Goal: Task Accomplishment & Management: Use online tool/utility

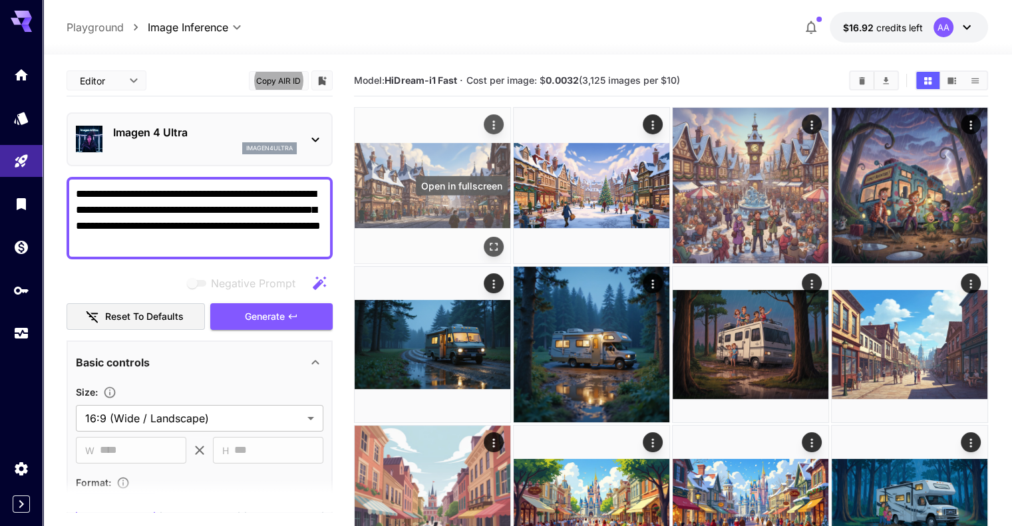
click at [490, 243] on icon "Open in fullscreen" at bounding box center [494, 247] width 8 height 8
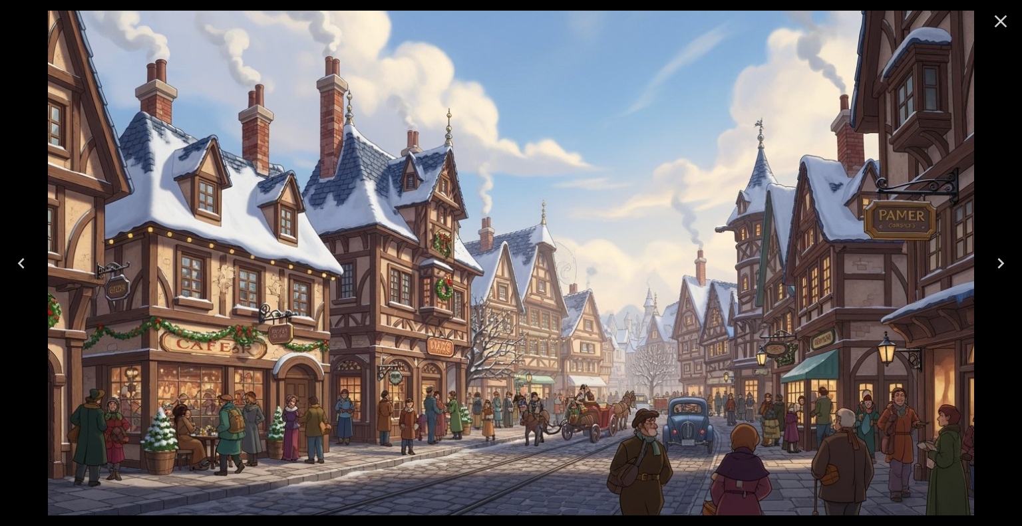
click at [1003, 26] on icon "Close" at bounding box center [1000, 21] width 21 height 21
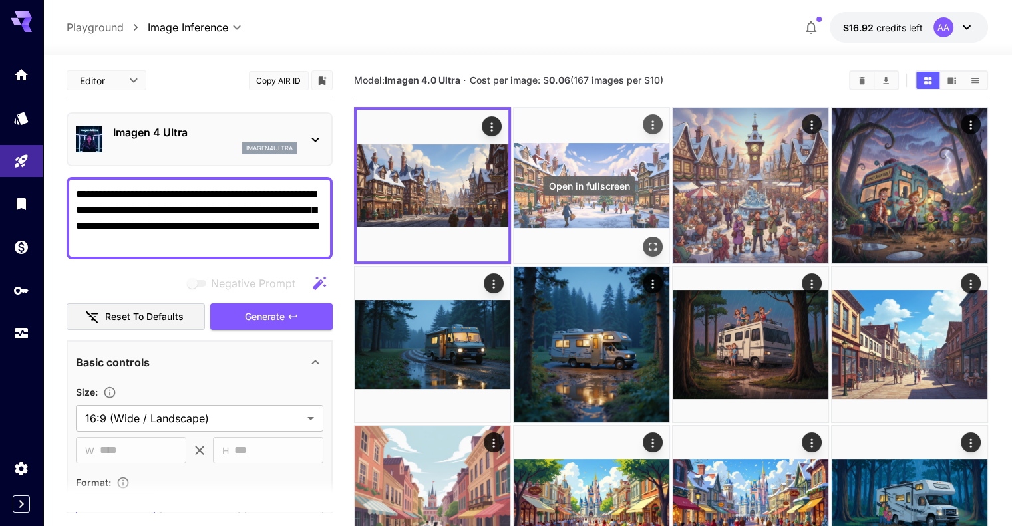
click at [646, 240] on icon "Open in fullscreen" at bounding box center [652, 246] width 13 height 13
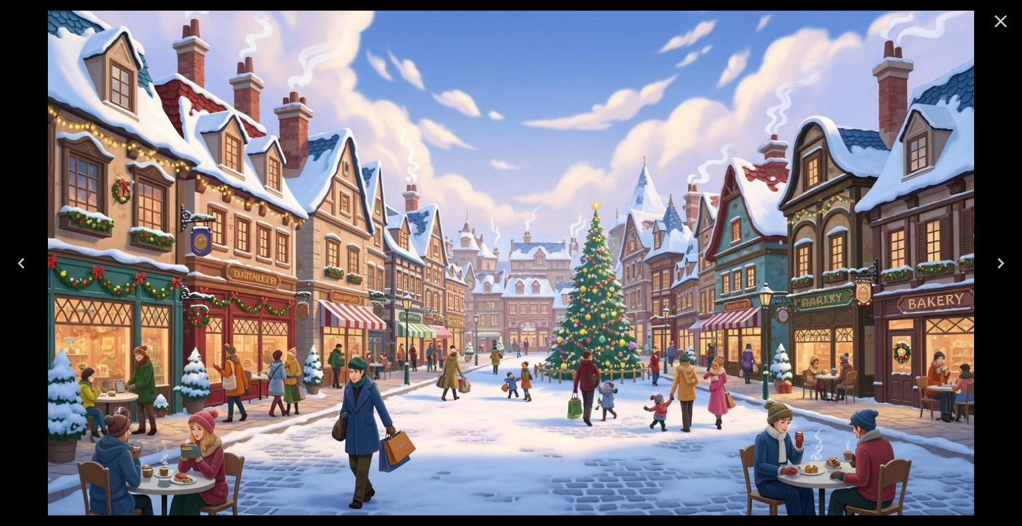
click at [999, 22] on icon "Close" at bounding box center [1001, 21] width 13 height 13
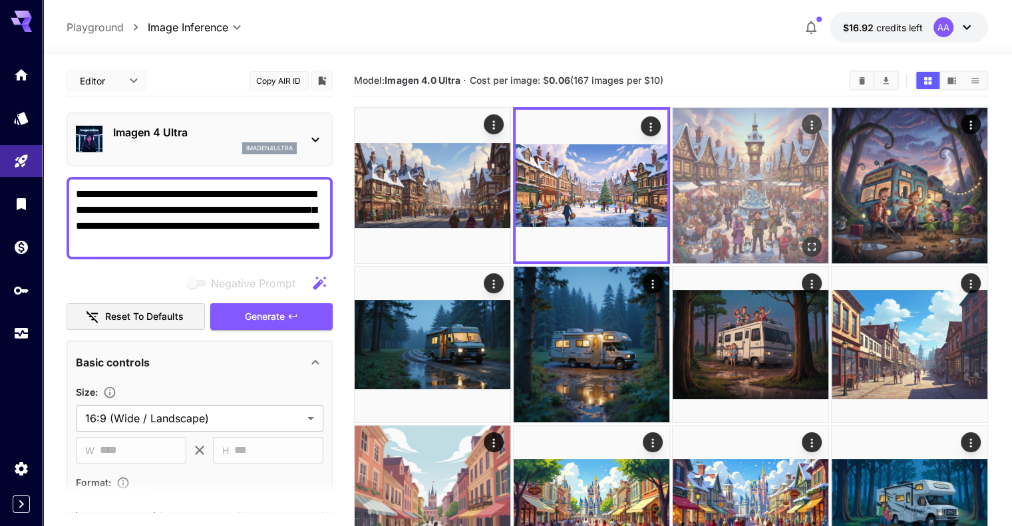
click at [805, 240] on icon "Open in fullscreen" at bounding box center [811, 246] width 13 height 13
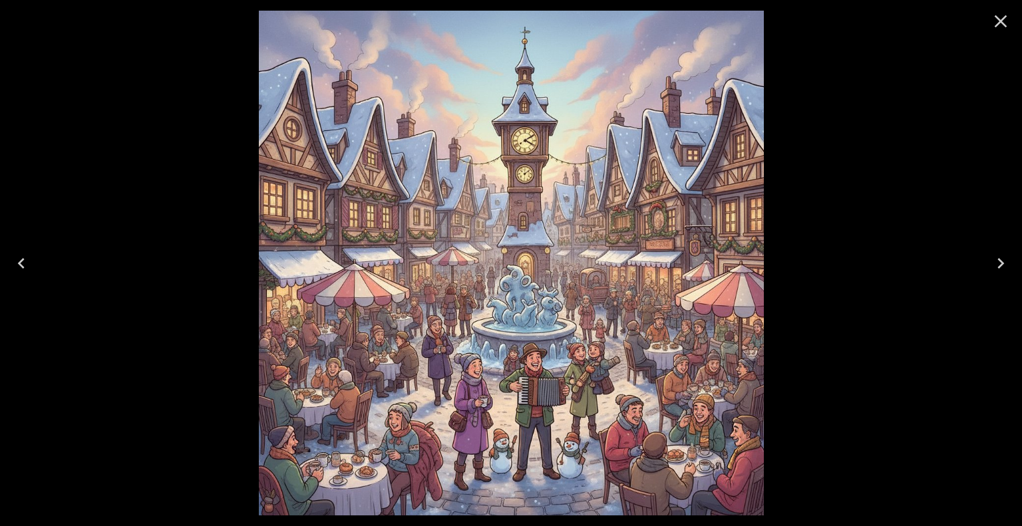
click at [995, 19] on icon "Close" at bounding box center [1000, 21] width 21 height 21
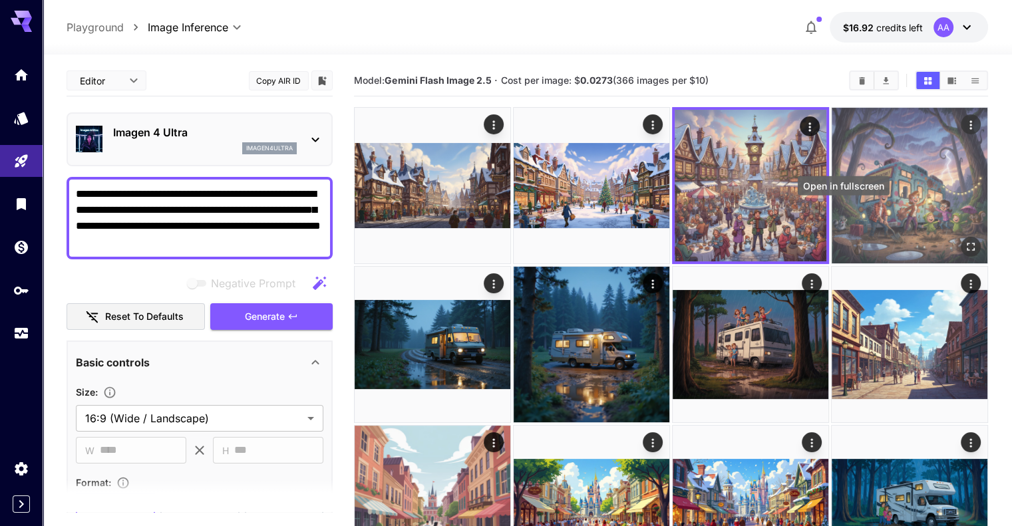
click at [967, 243] on icon "Open in fullscreen" at bounding box center [971, 247] width 8 height 8
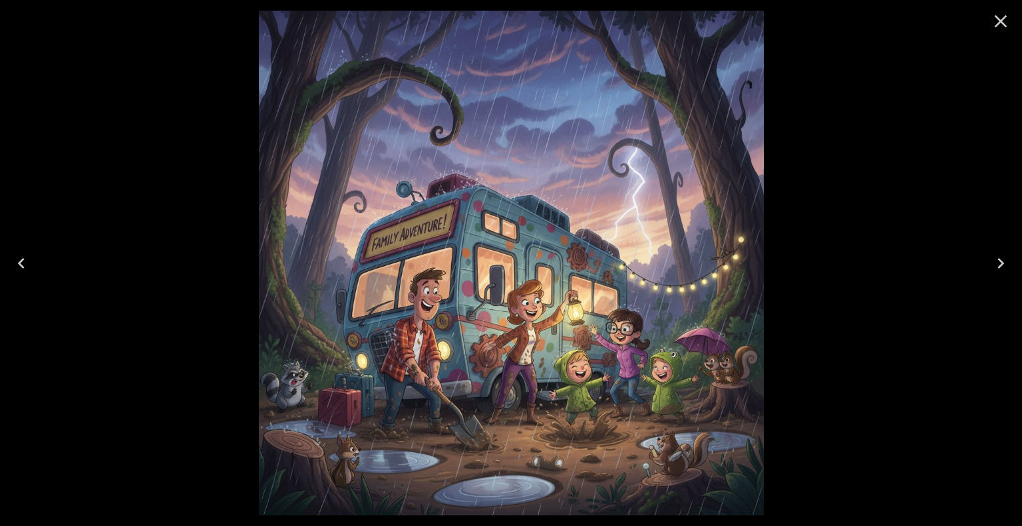
click at [1001, 18] on icon "Close" at bounding box center [1000, 21] width 21 height 21
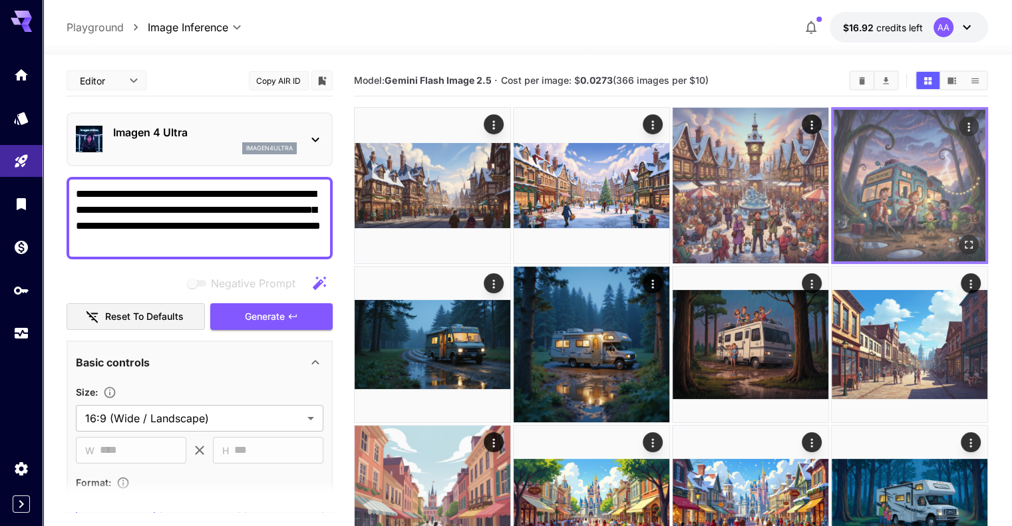
click at [834, 178] on img at bounding box center [910, 186] width 152 height 152
click at [834, 181] on img at bounding box center [910, 186] width 152 height 152
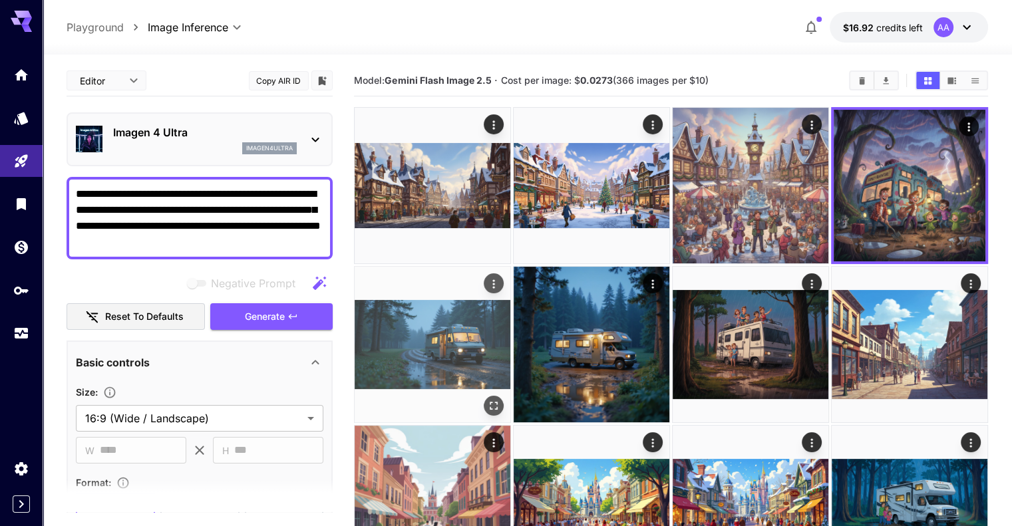
click at [510, 267] on img at bounding box center [433, 345] width 156 height 156
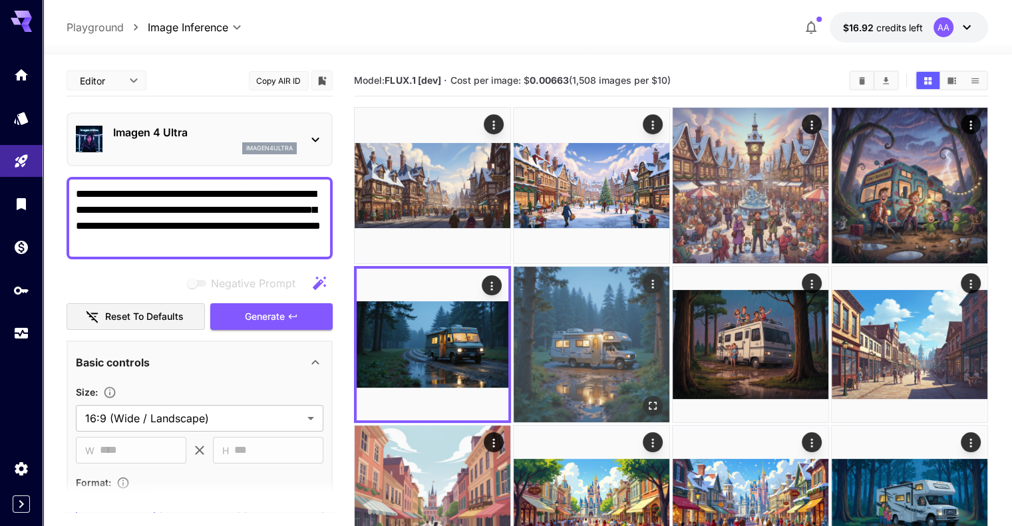
click at [514, 302] on img at bounding box center [592, 345] width 156 height 156
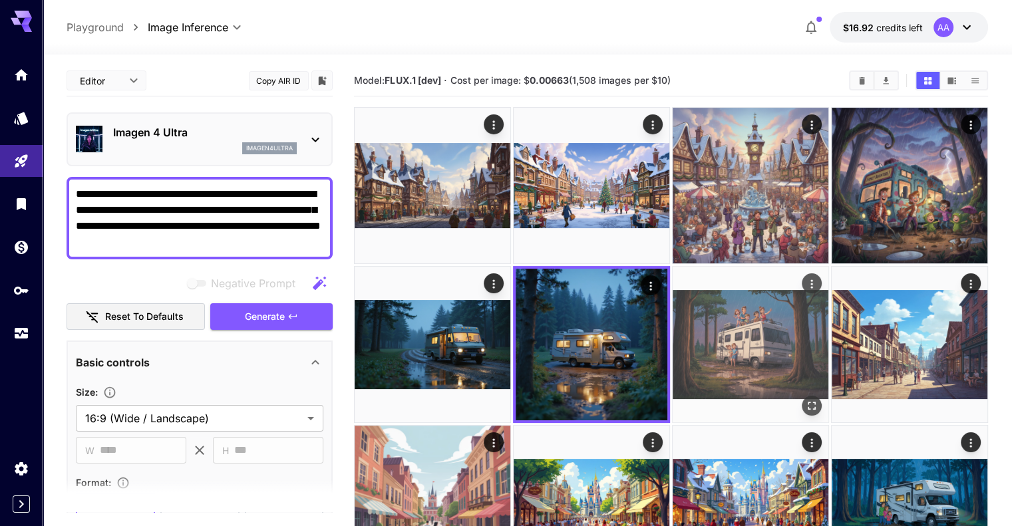
click at [673, 303] on img at bounding box center [751, 345] width 156 height 156
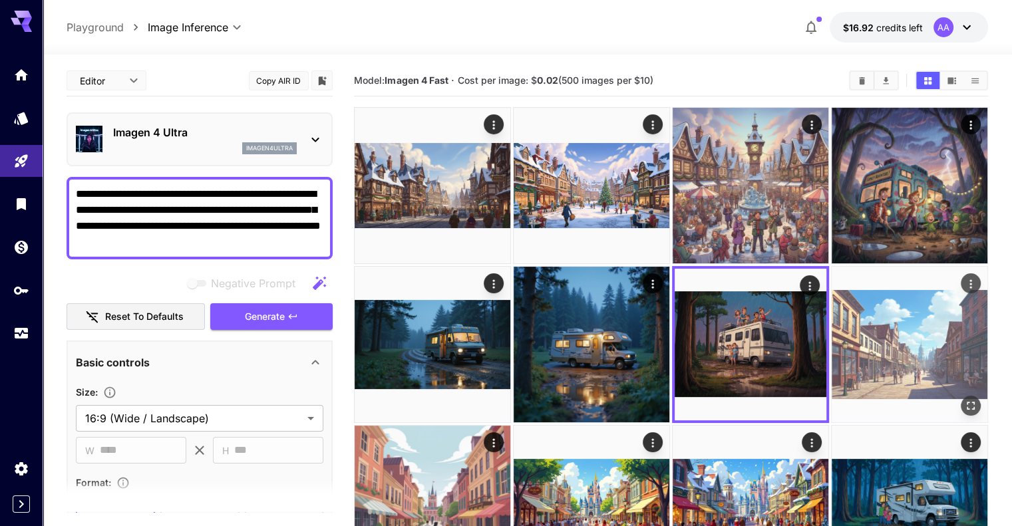
click at [832, 301] on img at bounding box center [910, 345] width 156 height 156
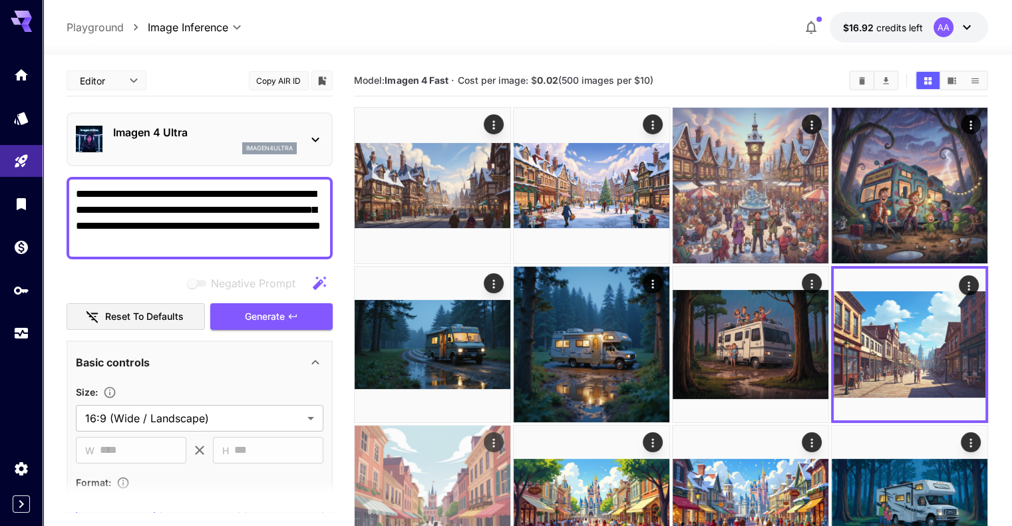
click at [510, 426] on img at bounding box center [433, 504] width 156 height 156
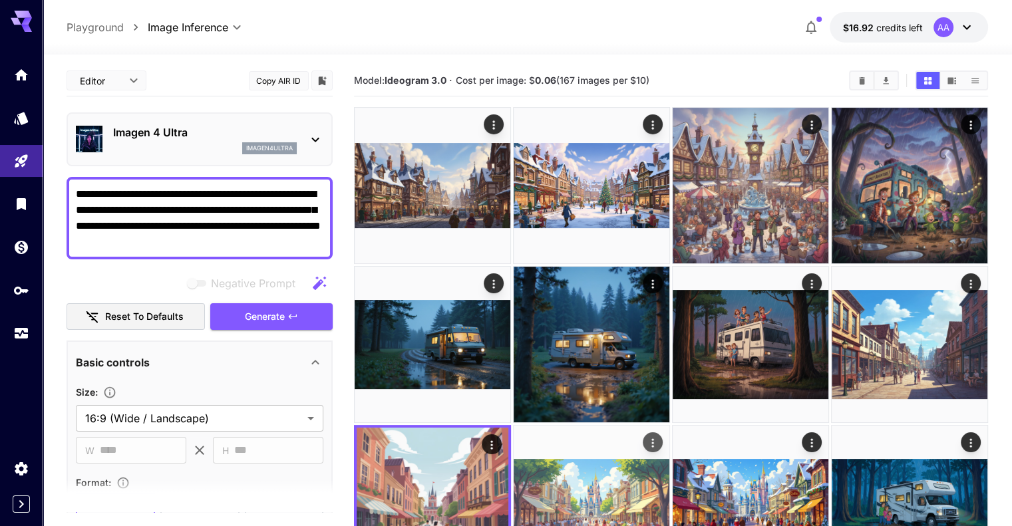
click at [669, 426] on img at bounding box center [592, 504] width 156 height 156
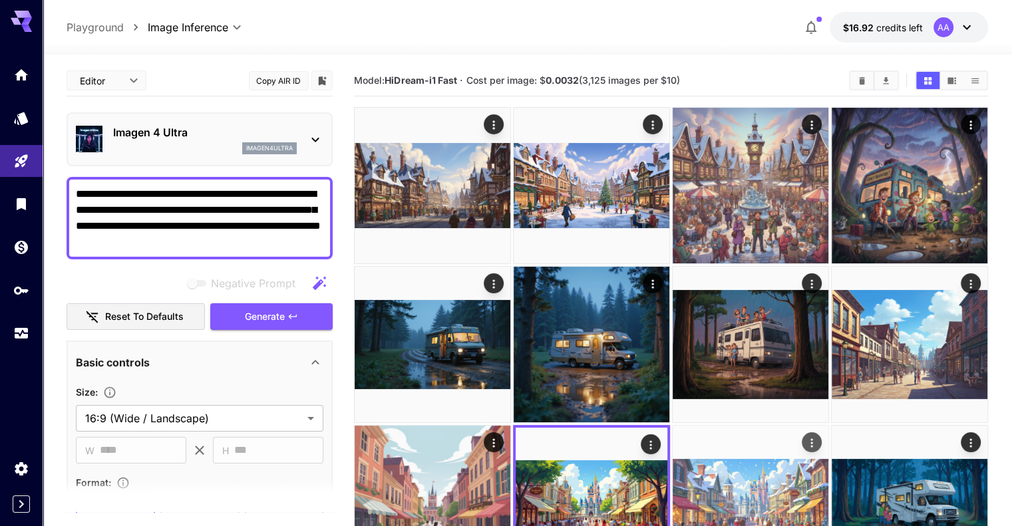
click at [673, 426] on img at bounding box center [751, 504] width 156 height 156
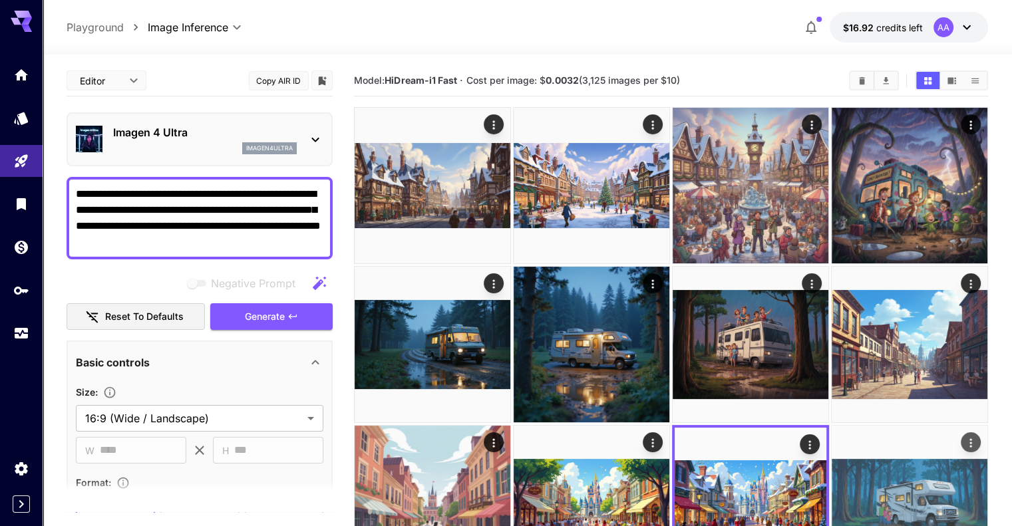
click at [832, 426] on img at bounding box center [910, 504] width 156 height 156
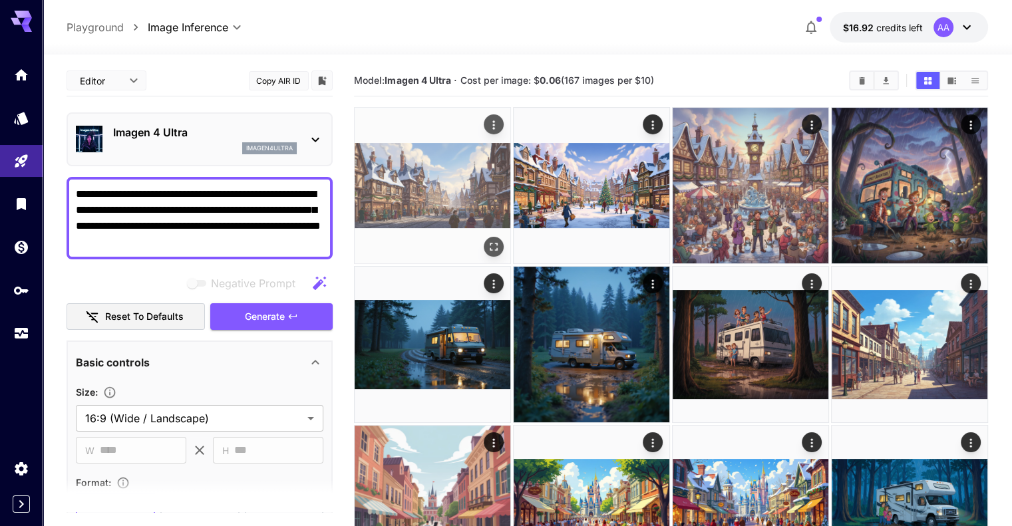
click at [427, 177] on img at bounding box center [433, 186] width 156 height 156
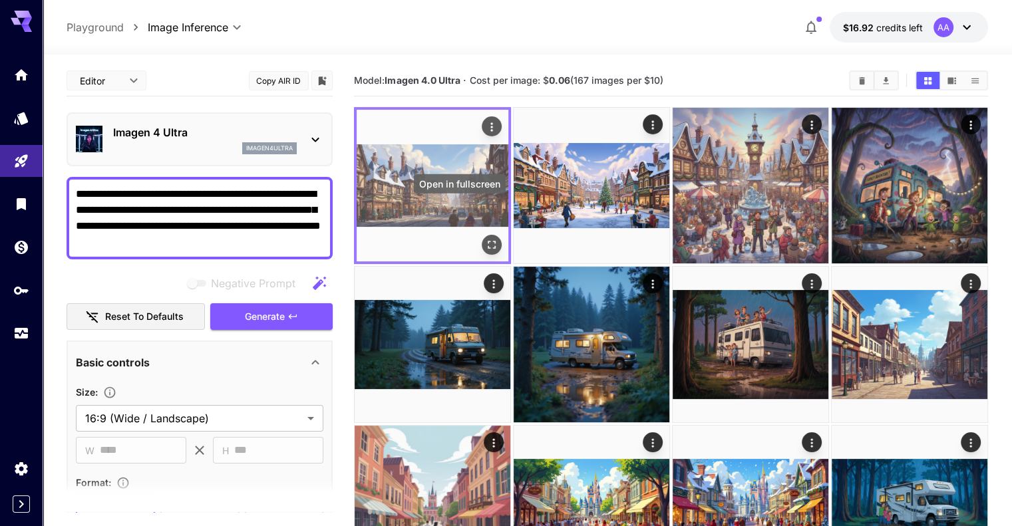
click at [485, 238] on icon "Open in fullscreen" at bounding box center [491, 244] width 13 height 13
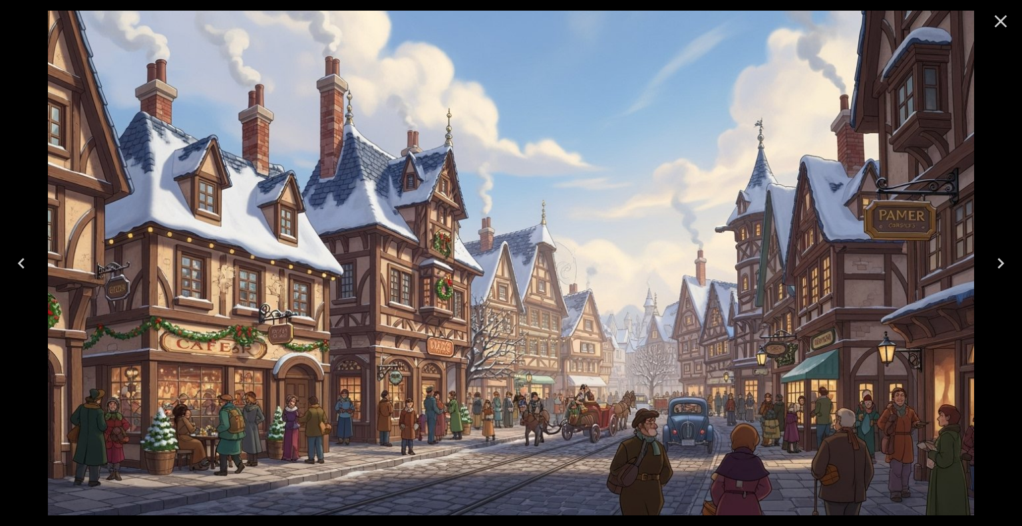
click at [1002, 17] on icon "Close" at bounding box center [1000, 21] width 21 height 21
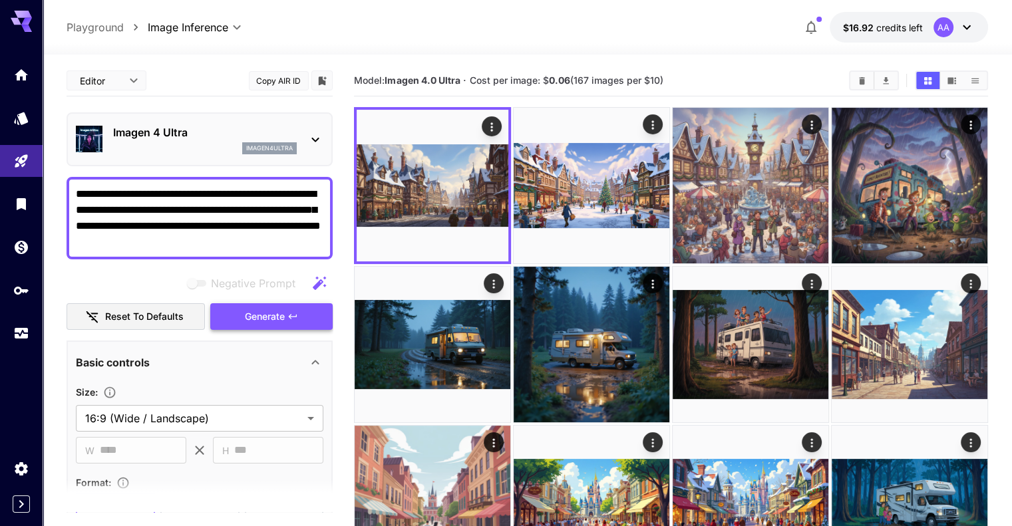
click at [245, 313] on span "Generate" at bounding box center [265, 317] width 40 height 17
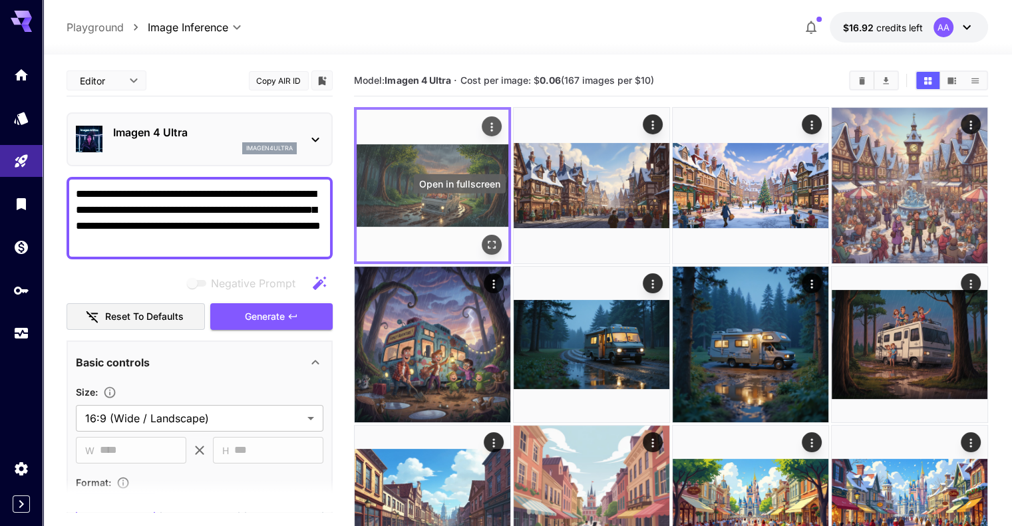
click at [485, 238] on icon "Open in fullscreen" at bounding box center [491, 244] width 13 height 13
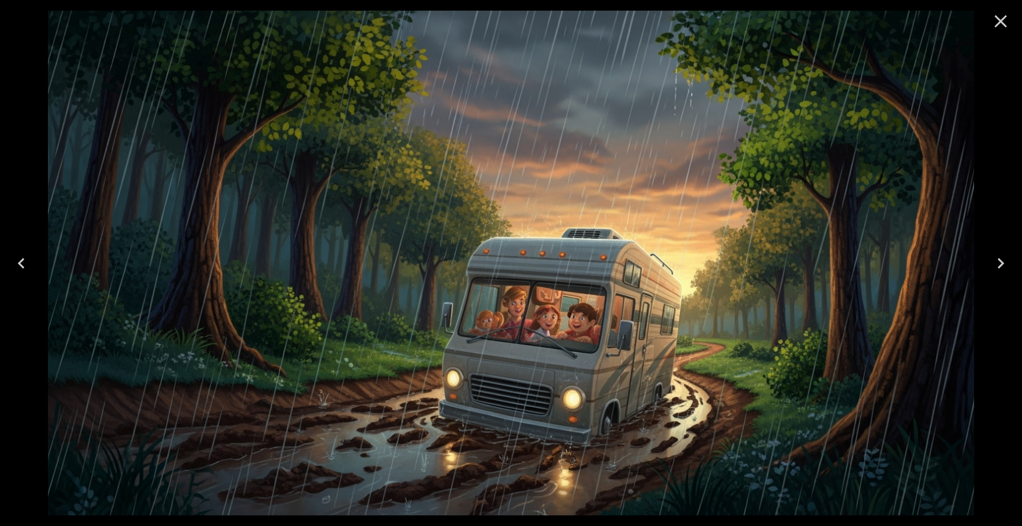
click at [999, 29] on icon "Close" at bounding box center [1000, 21] width 21 height 21
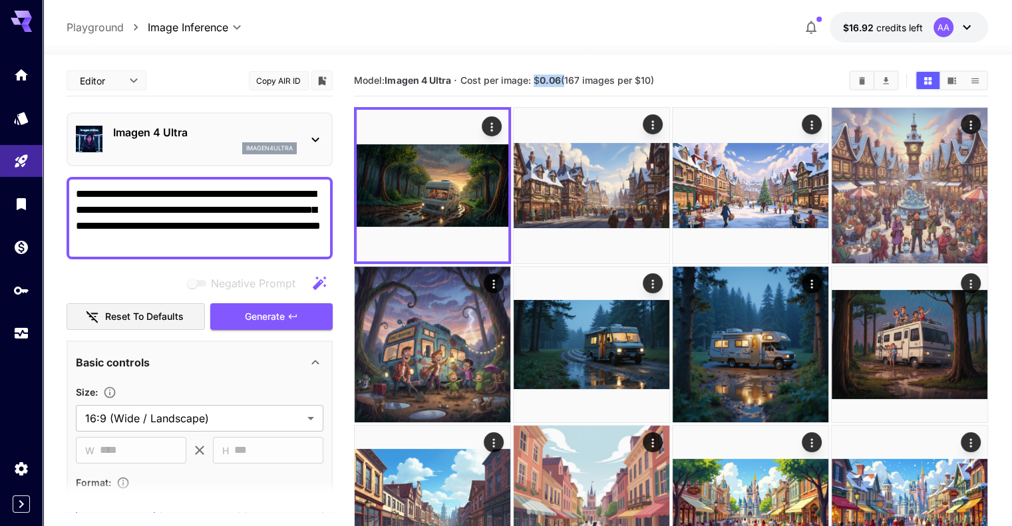
drag, startPoint x: 566, startPoint y: 83, endPoint x: 537, endPoint y: 84, distance: 28.7
click at [537, 84] on span "Cost per image: $ 0.06 (167 images per $10)" at bounding box center [557, 80] width 194 height 11
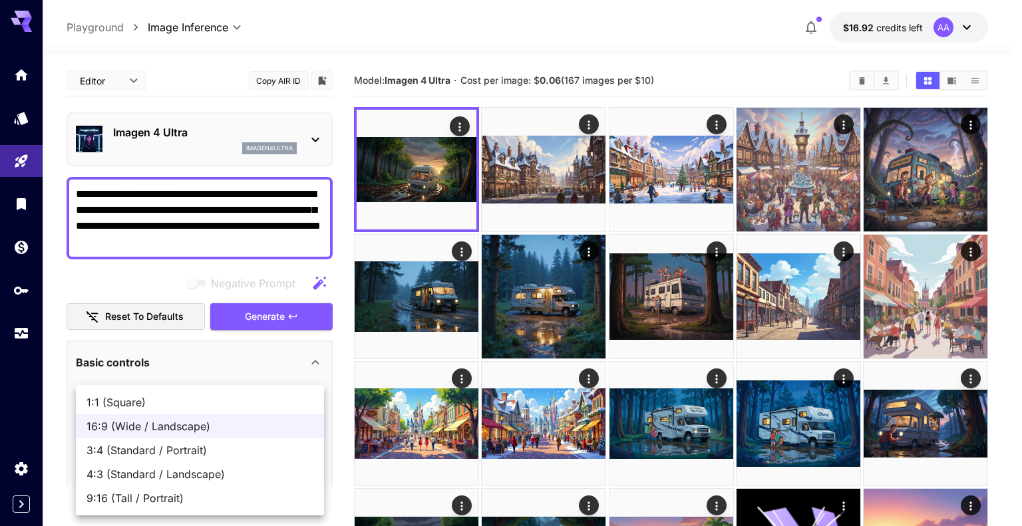
click at [287, 132] on div at bounding box center [511, 263] width 1022 height 526
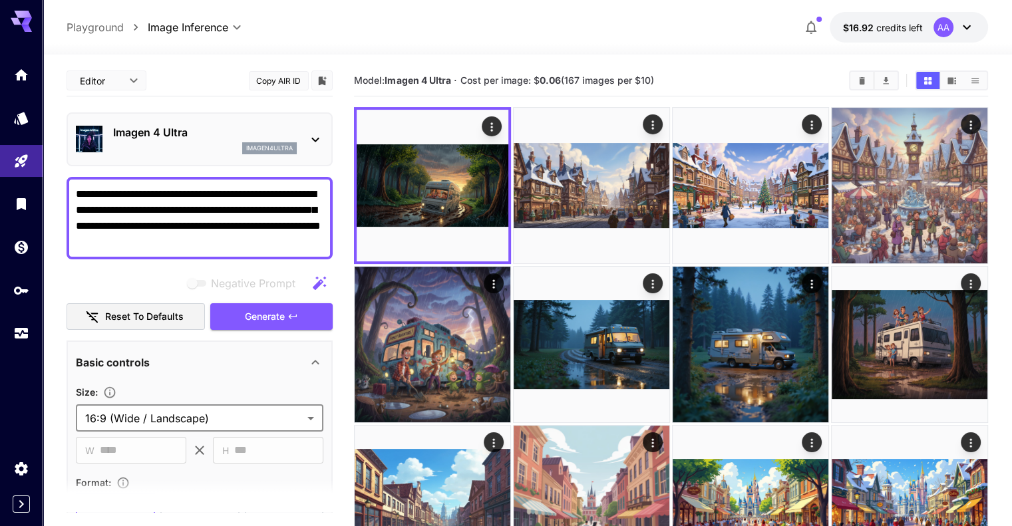
click at [289, 132] on p "Imagen 4 Ultra" at bounding box center [205, 132] width 184 height 16
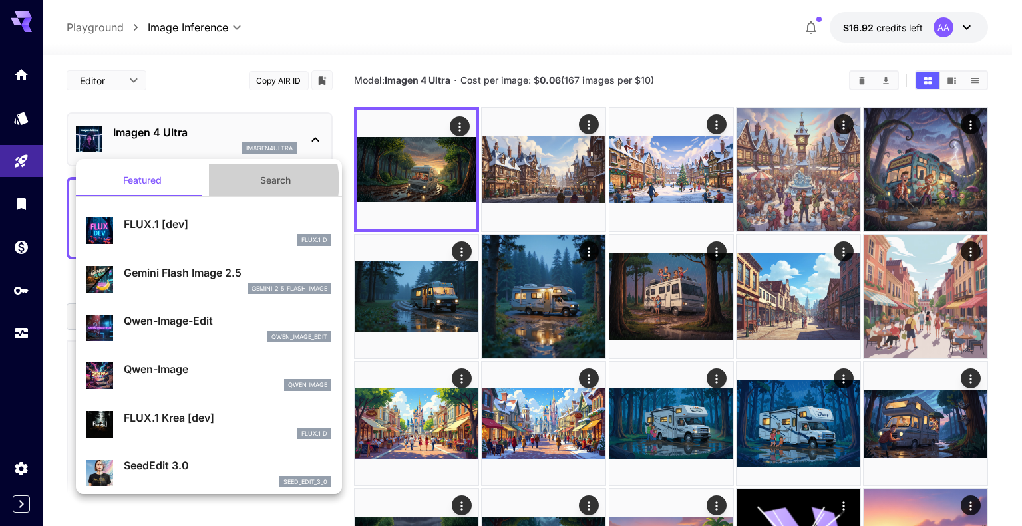
click at [249, 182] on button "Search" at bounding box center [275, 180] width 133 height 32
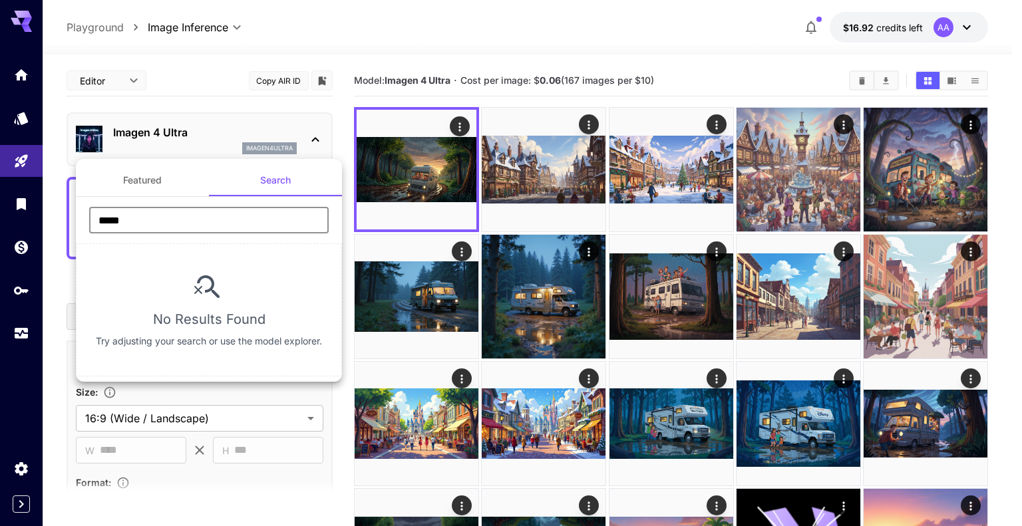
drag, startPoint x: 101, startPoint y: 212, endPoint x: 13, endPoint y: 210, distance: 88.5
click at [13, 210] on div "Featured Search ***** ​ No Results Found Try adjusting your search or use the m…" at bounding box center [133, 199] width 266 height 399
drag, startPoint x: 103, startPoint y: 220, endPoint x: 96, endPoint y: 220, distance: 6.7
click at [96, 220] on input "******" at bounding box center [209, 220] width 240 height 27
click at [241, 222] on input "******" at bounding box center [209, 220] width 240 height 27
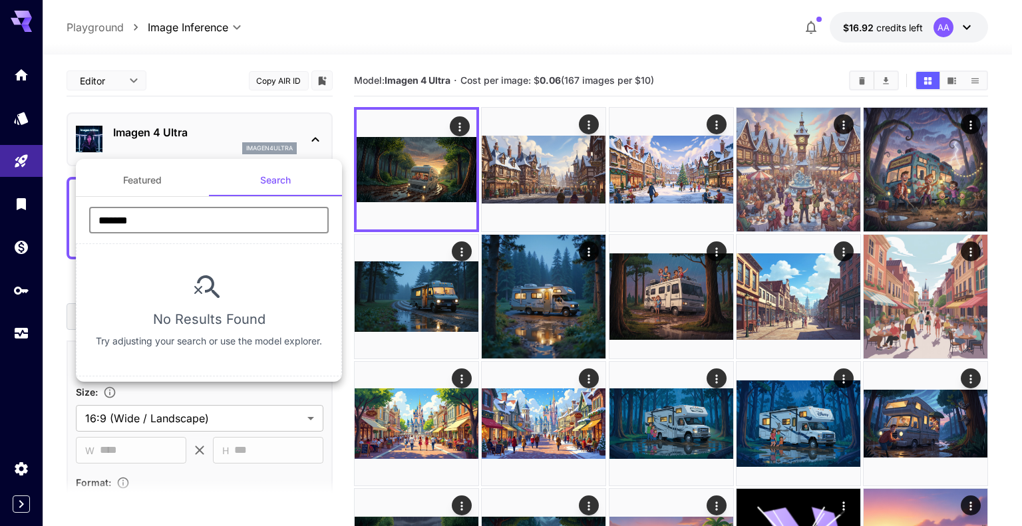
drag, startPoint x: 205, startPoint y: 221, endPoint x: 109, endPoint y: 221, distance: 95.8
click at [109, 221] on input "******" at bounding box center [209, 220] width 240 height 27
click at [160, 224] on input "******" at bounding box center [209, 220] width 240 height 27
type input "******"
click at [149, 184] on button "Featured" at bounding box center [142, 180] width 133 height 32
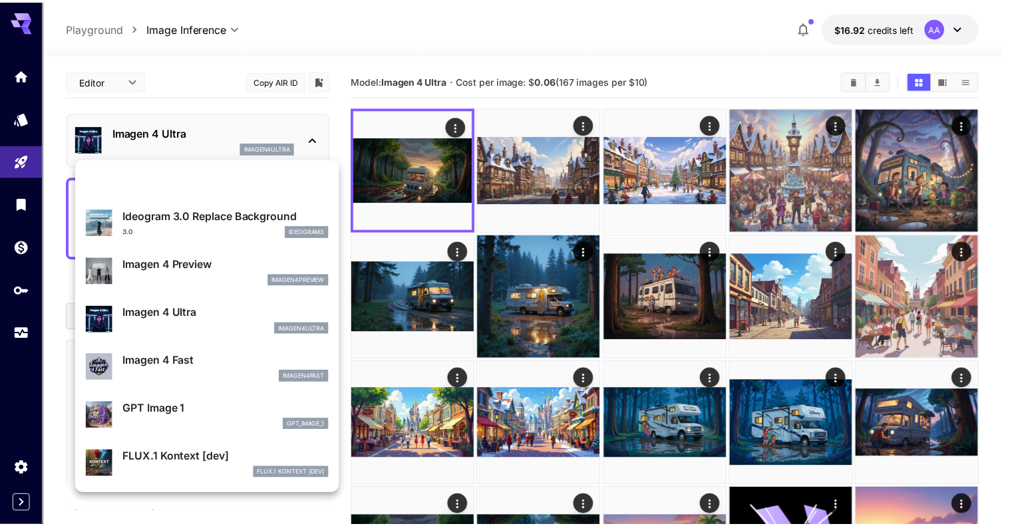
scroll to position [535, 0]
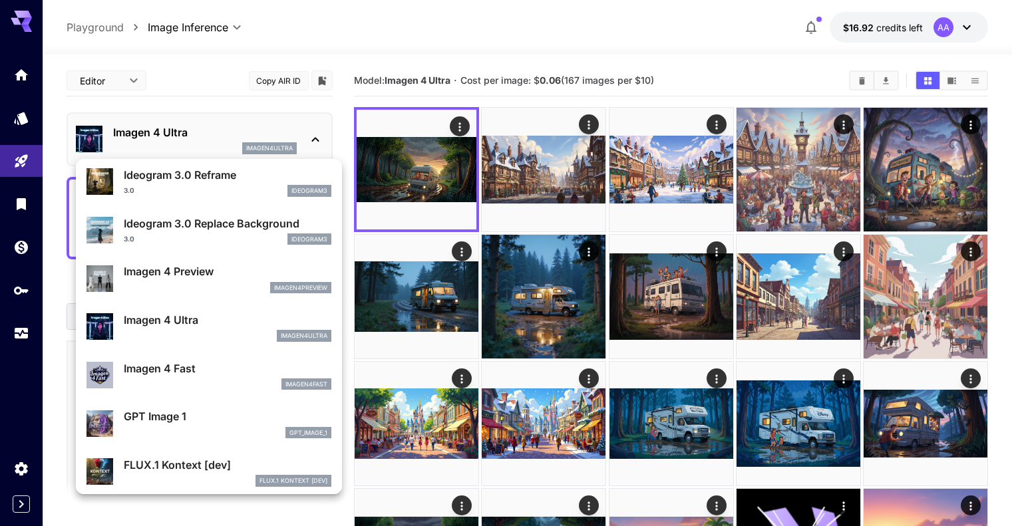
click at [218, 373] on p "Imagen 4 Fast" at bounding box center [228, 369] width 208 height 16
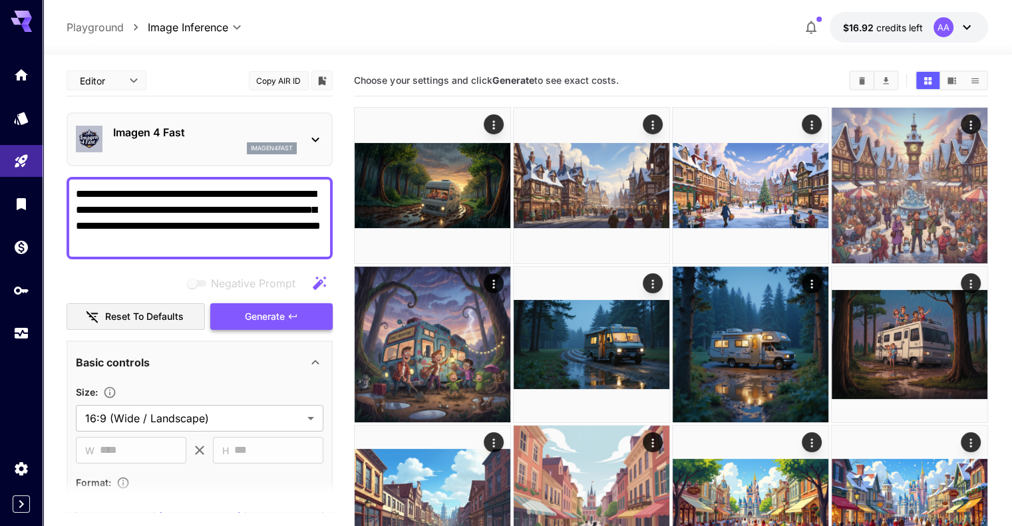
click at [259, 316] on span "Generate" at bounding box center [265, 317] width 40 height 17
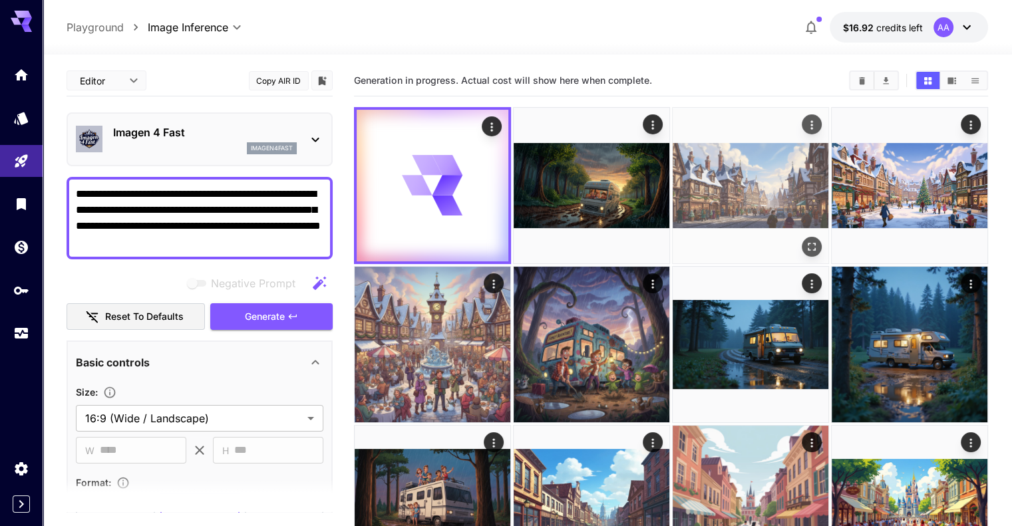
click at [705, 169] on img at bounding box center [751, 186] width 156 height 156
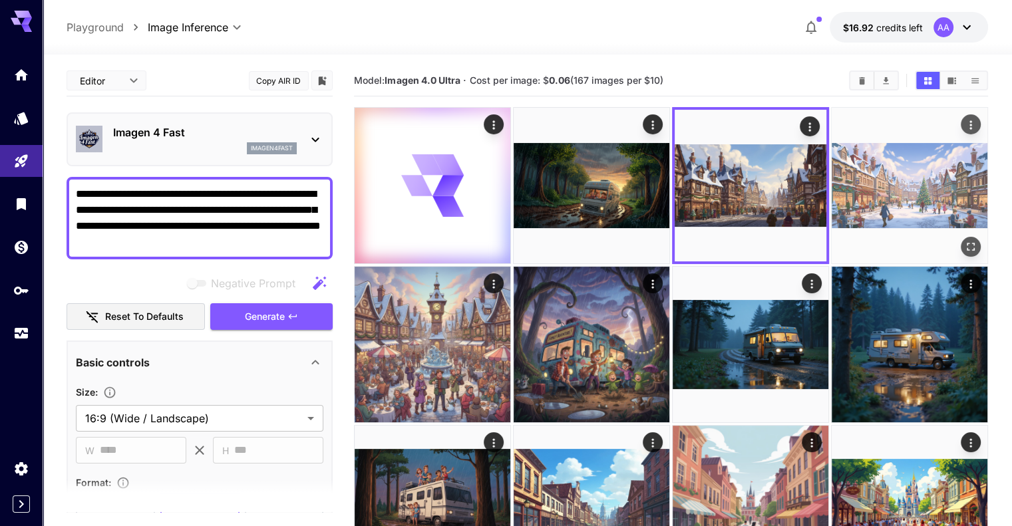
click at [832, 172] on img at bounding box center [910, 186] width 156 height 156
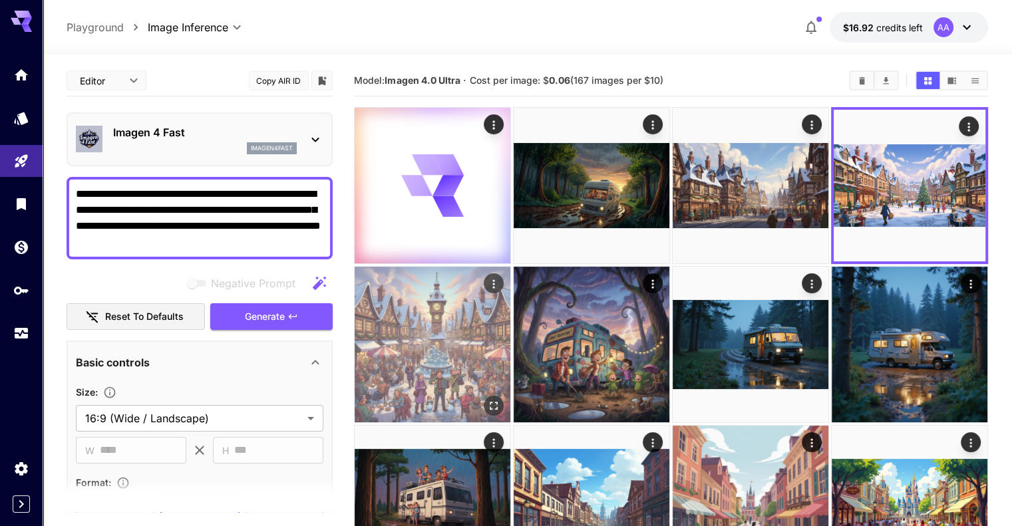
click at [510, 267] on img at bounding box center [433, 345] width 156 height 156
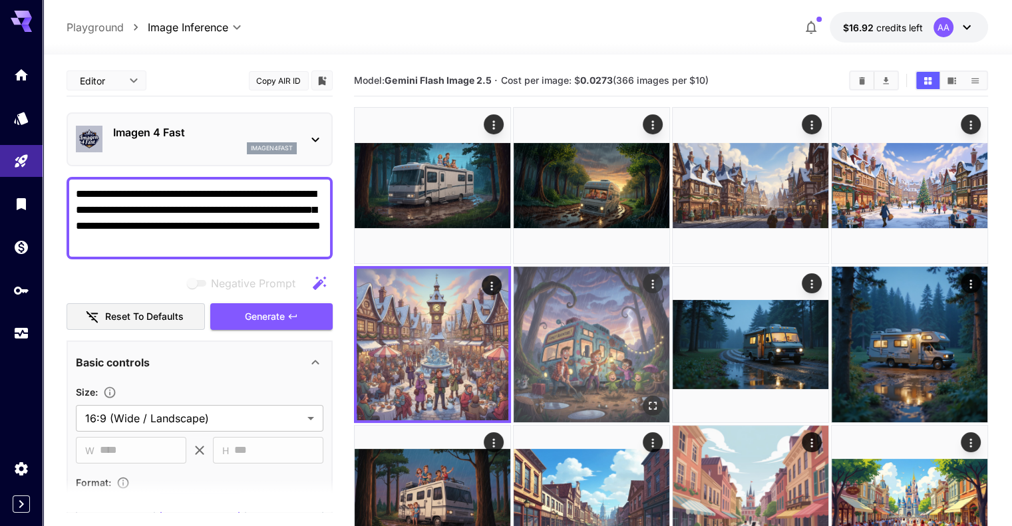
click at [514, 287] on img at bounding box center [592, 345] width 156 height 156
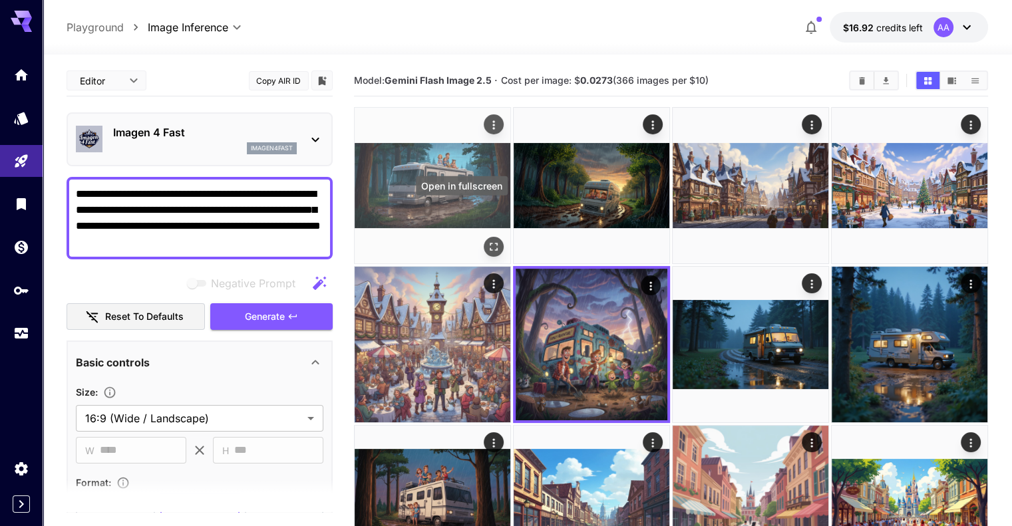
click at [487, 240] on icon "Open in fullscreen" at bounding box center [493, 246] width 13 height 13
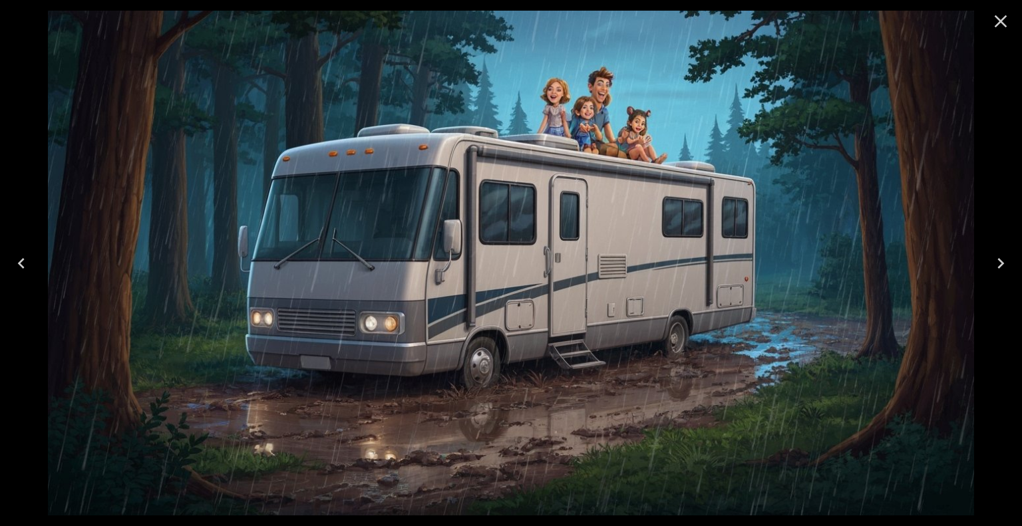
click at [613, 93] on img at bounding box center [511, 263] width 926 height 505
click at [612, 93] on img at bounding box center [511, 263] width 926 height 505
click at [1001, 18] on icon "Close" at bounding box center [1000, 21] width 21 height 21
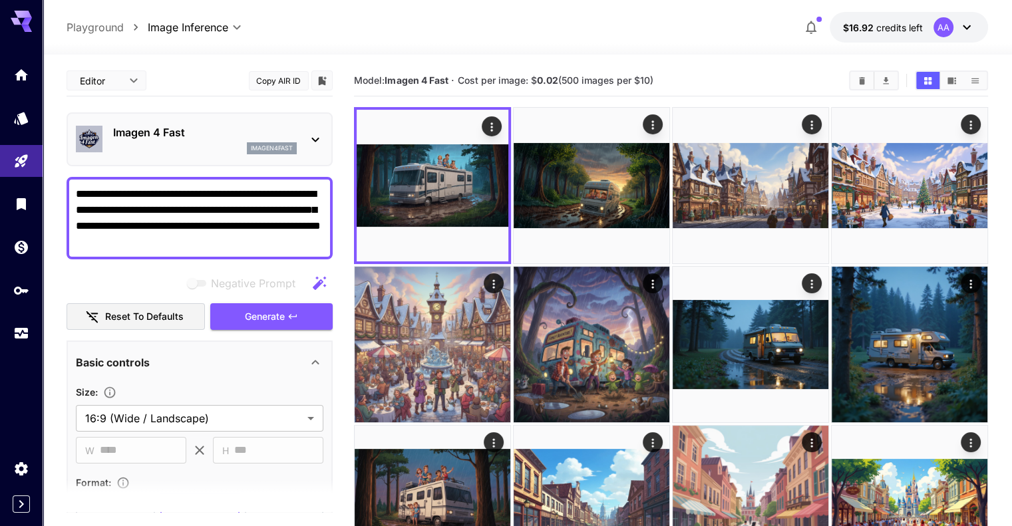
drag, startPoint x: 659, startPoint y: 76, endPoint x: 436, endPoint y: 72, distance: 222.3
click at [439, 71] on div "Model: Imagen 4 Fast · Cost per image: $ 0.02 (500 images per $10)" at bounding box center [670, 81] width 633 height 20
click at [325, 78] on icon "Add to library" at bounding box center [323, 81] width 8 height 9
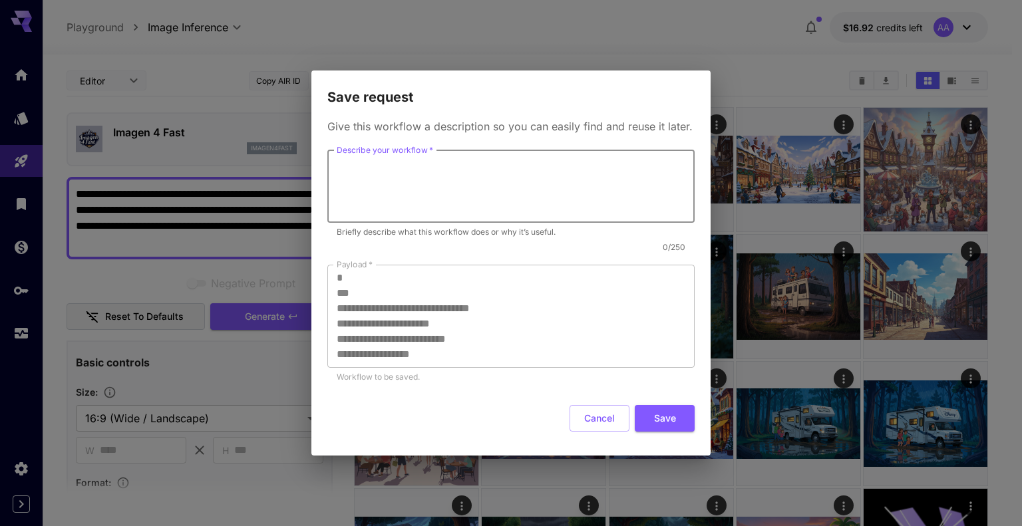
click at [415, 164] on textarea "Describe your workflow   *" at bounding box center [511, 186] width 349 height 61
type textarea "*"
type textarea "**********"
click at [651, 420] on button "Save" at bounding box center [665, 418] width 60 height 27
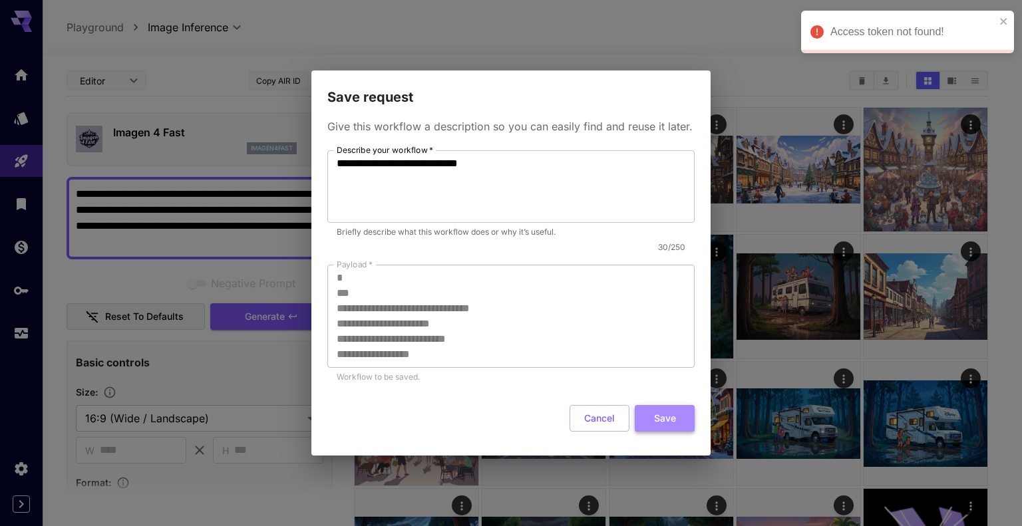
click at [669, 419] on button "Save" at bounding box center [665, 418] width 60 height 27
click at [458, 160] on textarea "**********" at bounding box center [511, 186] width 349 height 61
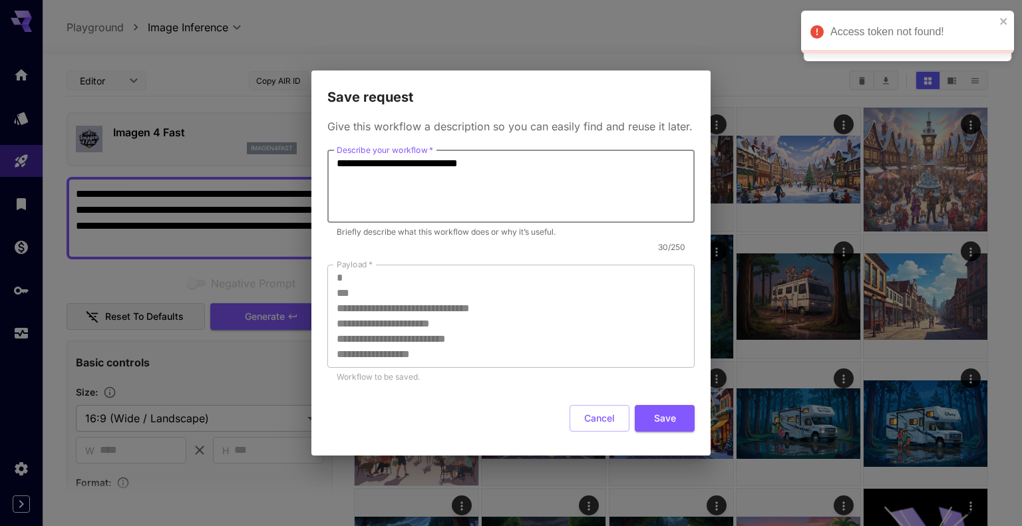
click at [458, 160] on textarea "**********" at bounding box center [511, 186] width 349 height 61
click at [609, 425] on button "Cancel" at bounding box center [600, 418] width 60 height 27
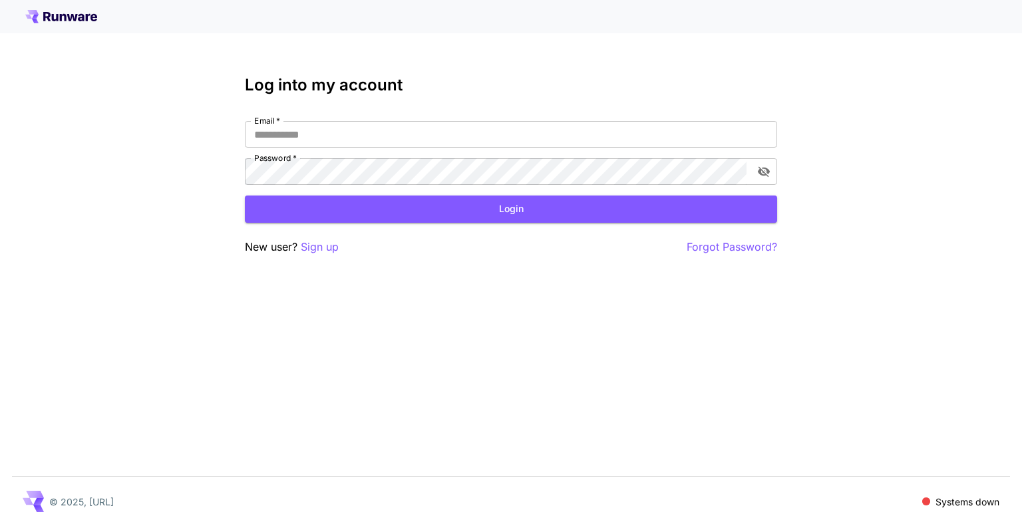
type input "**********"
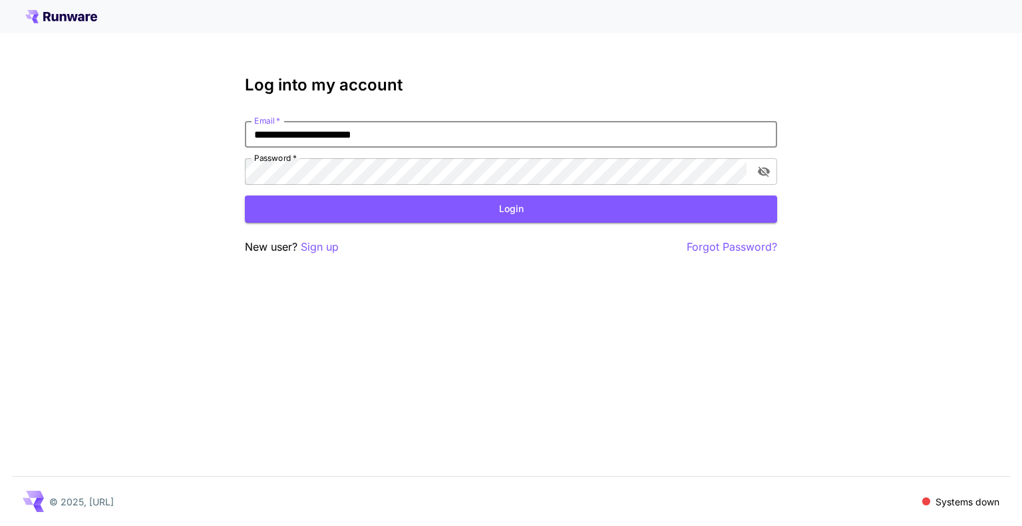
click at [548, 224] on div "**********" at bounding box center [511, 166] width 532 height 180
click at [546, 217] on button "Login" at bounding box center [511, 209] width 532 height 27
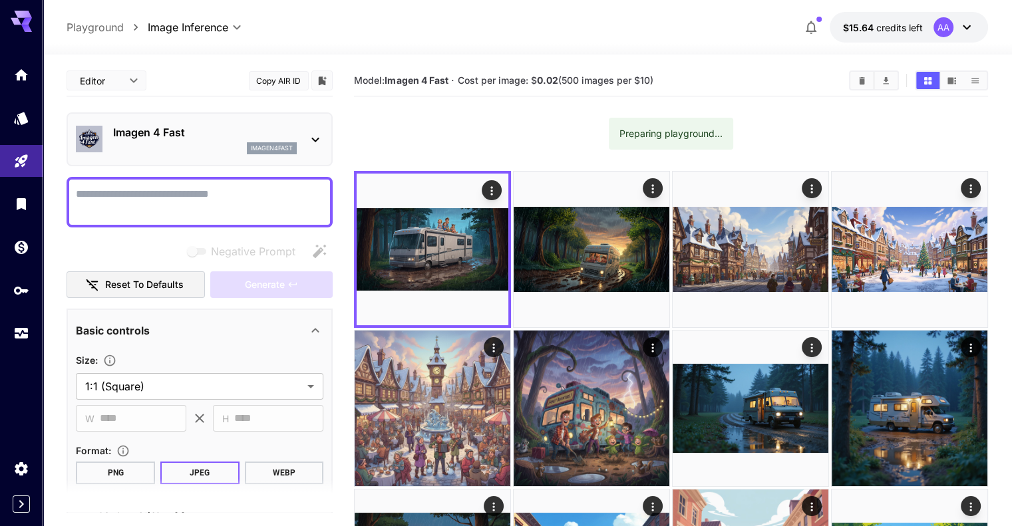
click at [324, 80] on icon "Add to library" at bounding box center [322, 81] width 12 height 12
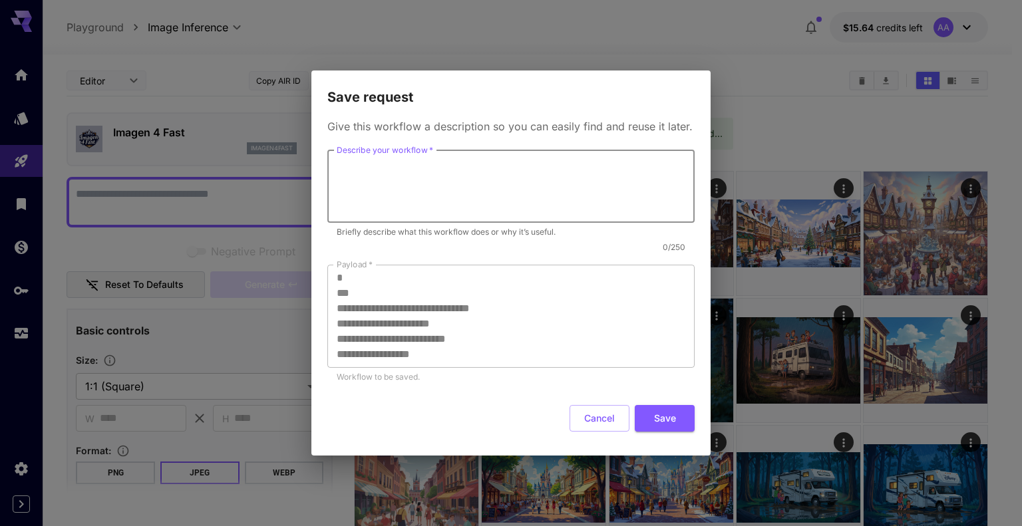
click at [414, 175] on textarea "Describe your workflow   *" at bounding box center [511, 186] width 349 height 61
paste textarea "**********"
type textarea "**********"
click at [681, 418] on button "Save" at bounding box center [665, 418] width 60 height 27
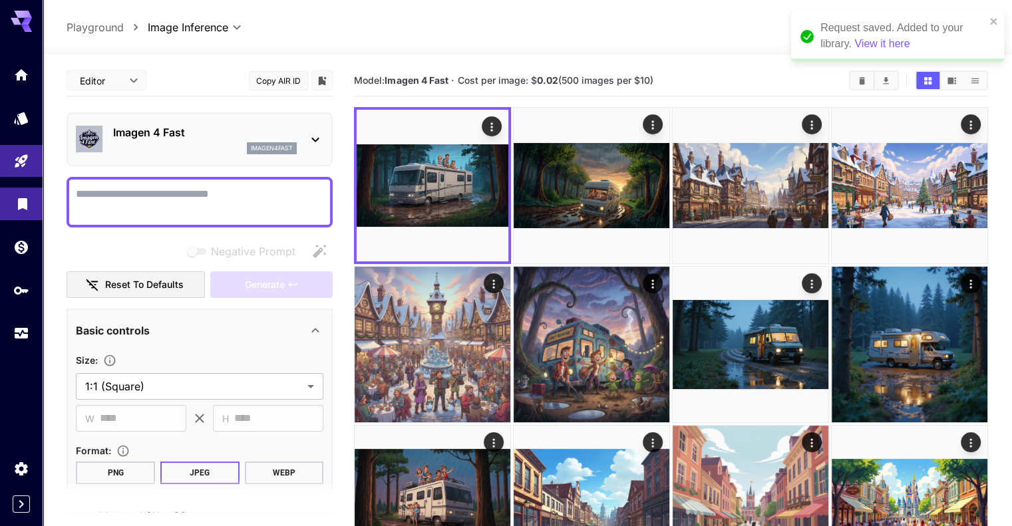
click at [0, 196] on link at bounding box center [21, 204] width 43 height 33
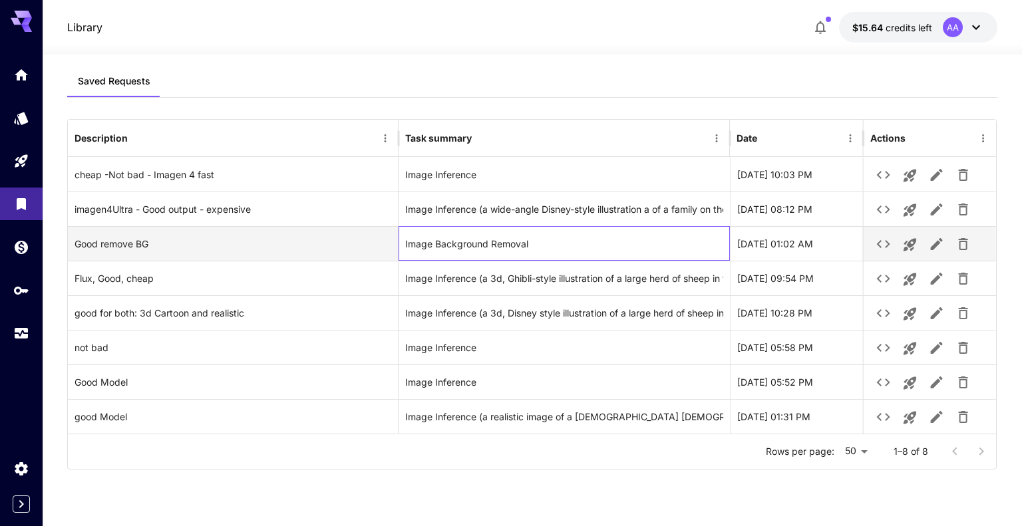
click at [502, 250] on div "Image Background Removal" at bounding box center [564, 244] width 318 height 34
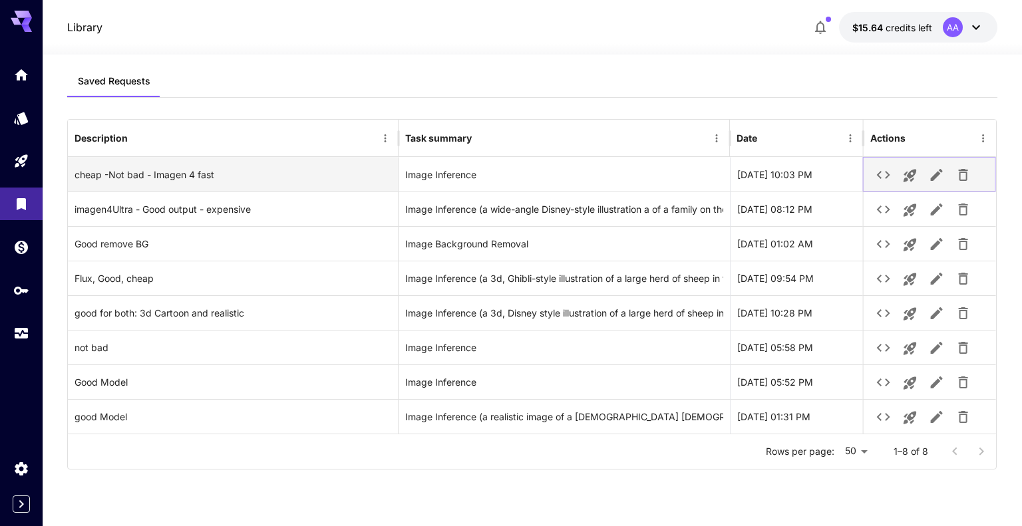
click at [940, 176] on icon "button" at bounding box center [937, 175] width 16 height 16
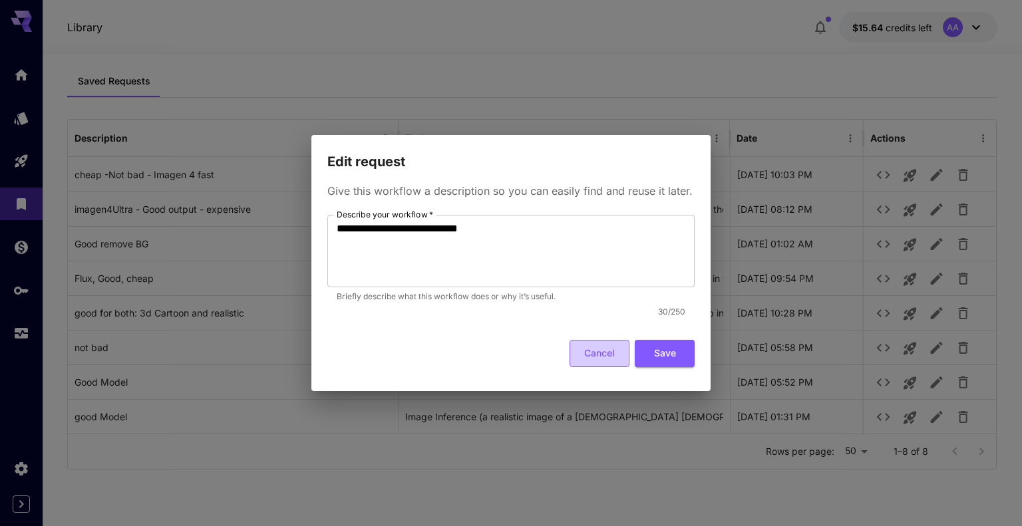
click at [597, 356] on button "Cancel" at bounding box center [600, 353] width 60 height 27
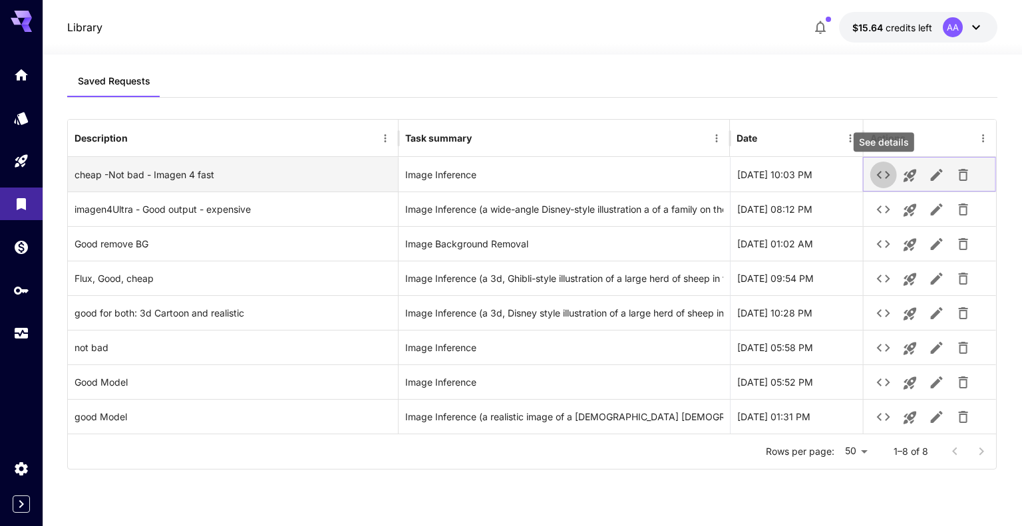
click at [888, 178] on icon "See details" at bounding box center [884, 175] width 16 height 16
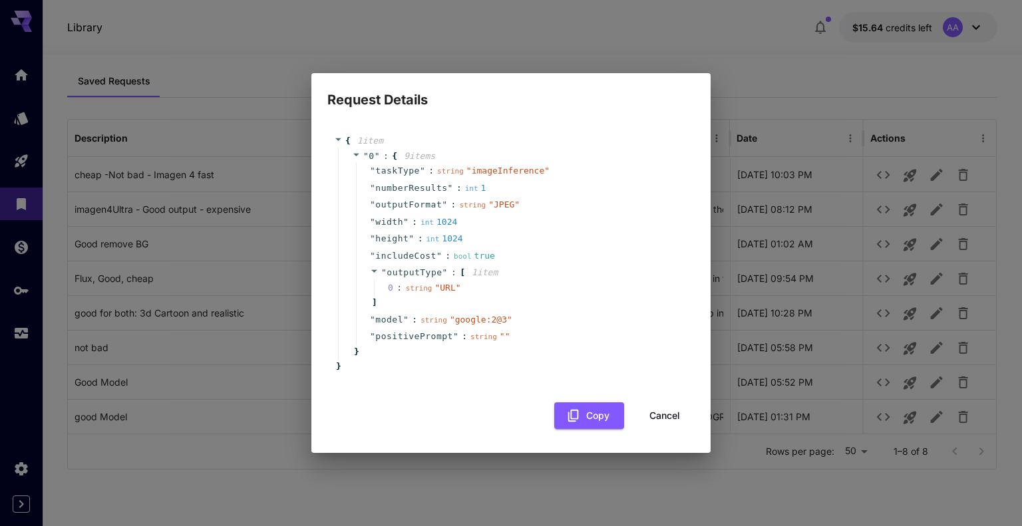
click at [653, 415] on button "Cancel" at bounding box center [665, 416] width 60 height 27
